Goal: Information Seeking & Learning: Learn about a topic

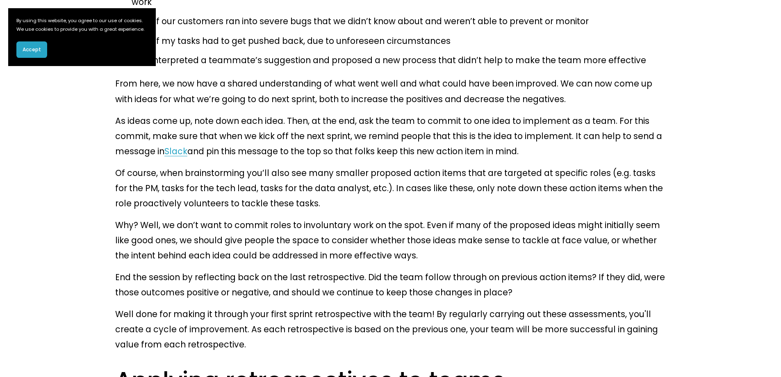
scroll to position [2049, 0]
drag, startPoint x: 203, startPoint y: 256, endPoint x: 118, endPoint y: 257, distance: 84.8
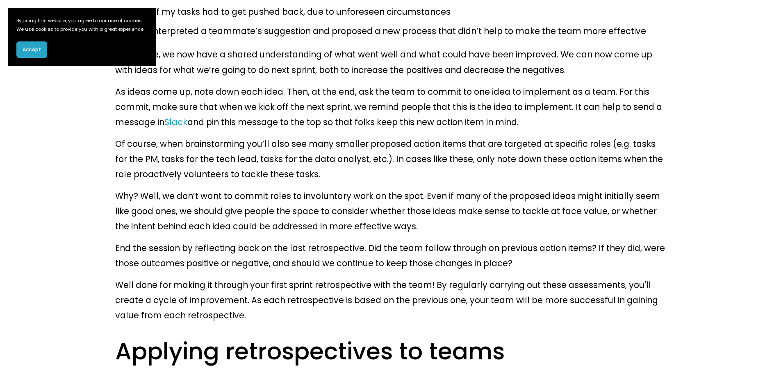
scroll to position [2090, 0]
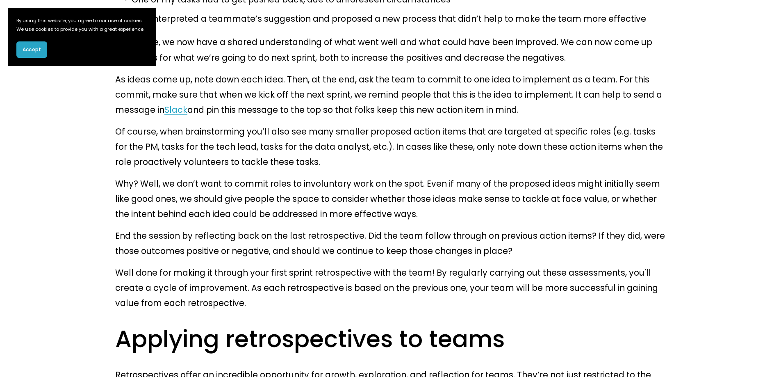
click at [260, 367] on p "Retrospectives offer an incredible opportunity for growth, exploration, and ref…" at bounding box center [390, 382] width 550 height 30
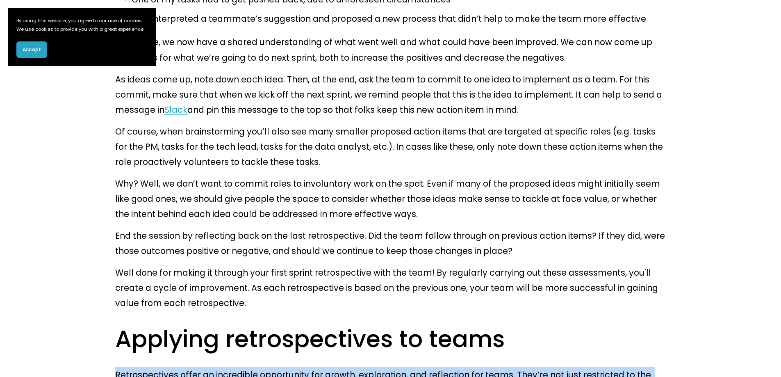
click at [260, 367] on p "Retrospectives offer an incredible opportunity for growth, exploration, and ref…" at bounding box center [390, 382] width 550 height 30
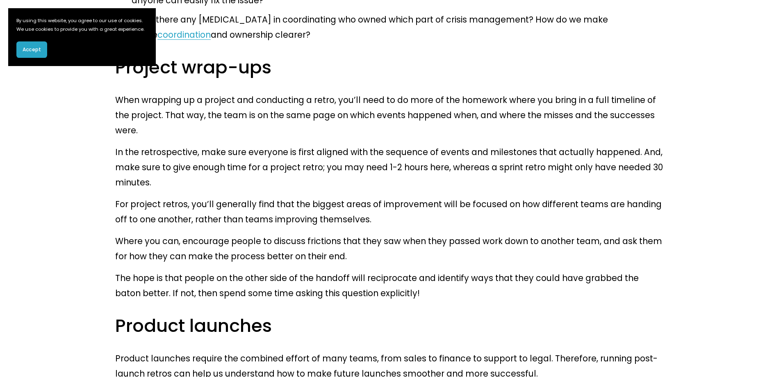
scroll to position [2868, 0]
